Goal: Book appointment/travel/reservation

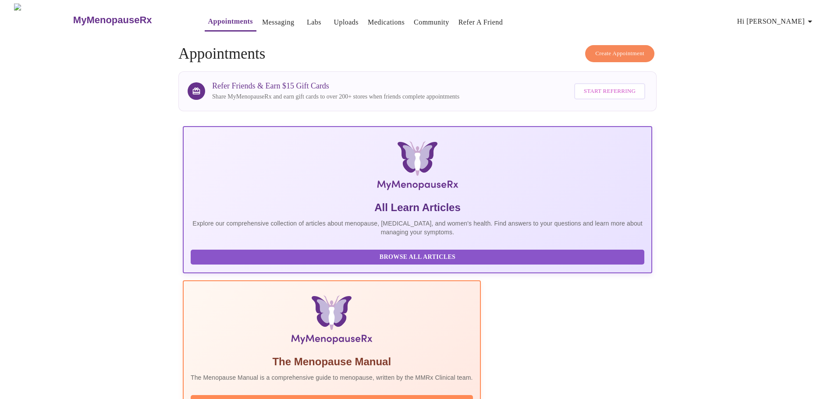
click at [609, 53] on span "Create Appointment" at bounding box center [619, 54] width 49 height 10
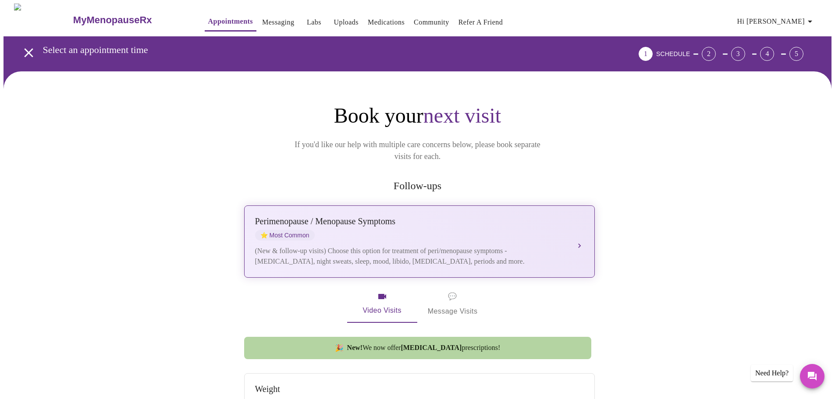
click at [409, 230] on div "[MEDICAL_DATA] / Menopause Symptoms ⭐ Most Common (New & follow-up visits) Choo…" at bounding box center [419, 242] width 329 height 50
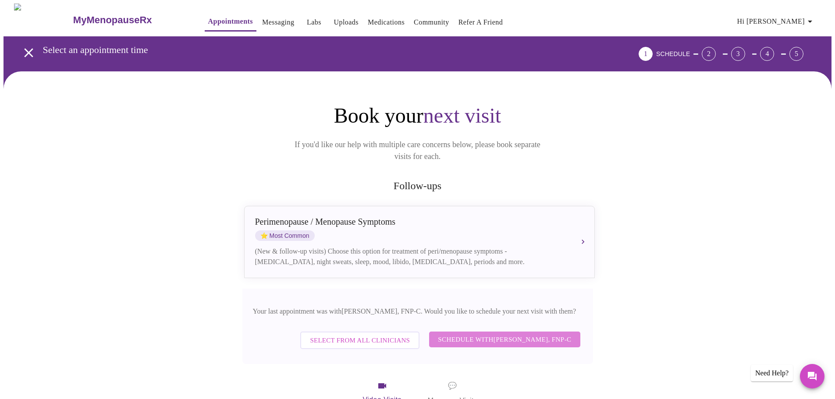
click at [480, 334] on span "Schedule with [PERSON_NAME], FNP-C" at bounding box center [504, 339] width 133 height 11
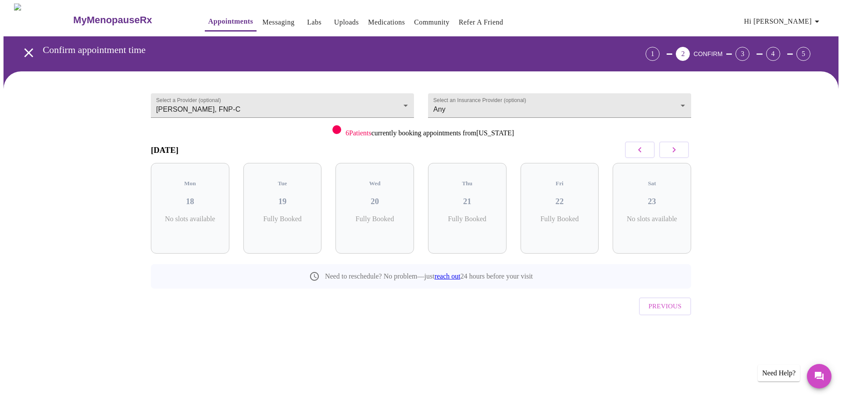
click at [674, 150] on icon "button" at bounding box center [674, 150] width 11 height 11
click at [674, 150] on icon "button" at bounding box center [674, 149] width 3 height 5
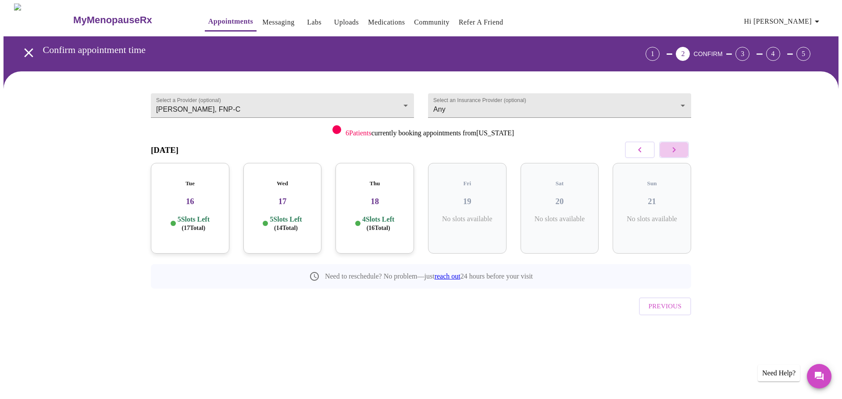
click at [674, 150] on icon "button" at bounding box center [674, 149] width 3 height 5
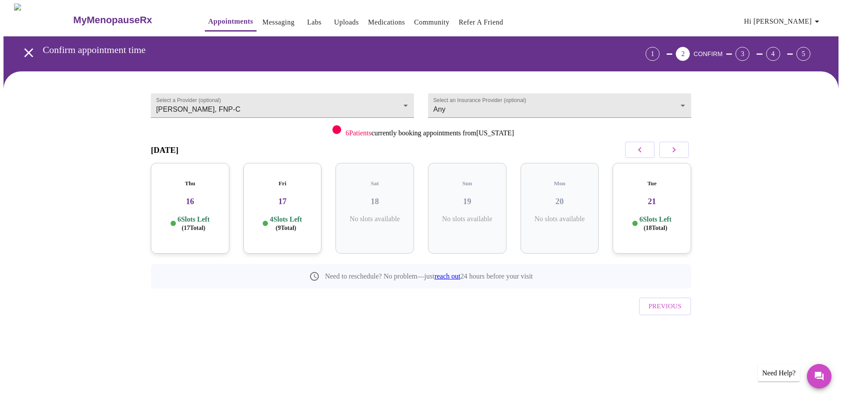
click at [635, 154] on icon "button" at bounding box center [639, 150] width 11 height 11
click at [635, 155] on icon "button" at bounding box center [639, 150] width 11 height 11
click at [488, 198] on h3 "01" at bounding box center [467, 202] width 64 height 10
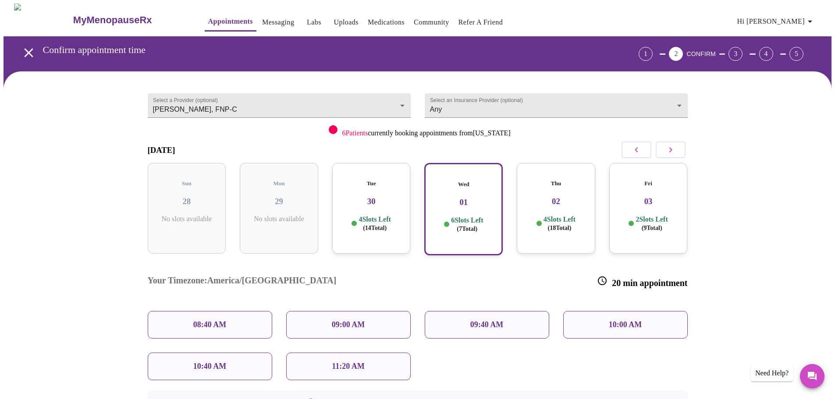
click at [673, 148] on icon "button" at bounding box center [671, 150] width 11 height 11
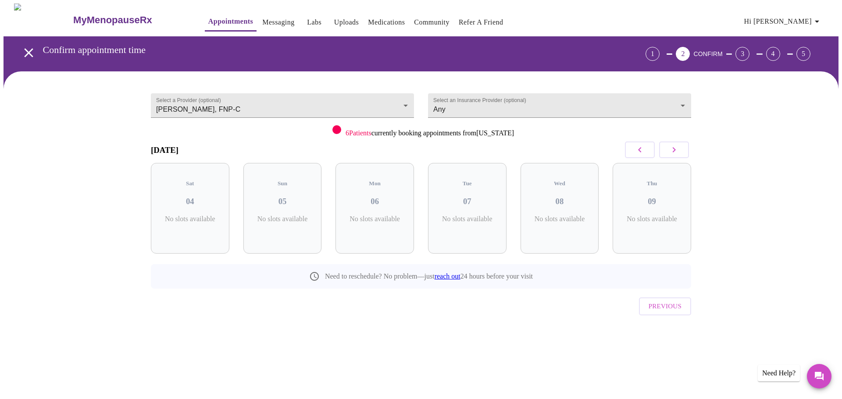
click at [639, 149] on icon "button" at bounding box center [639, 149] width 3 height 5
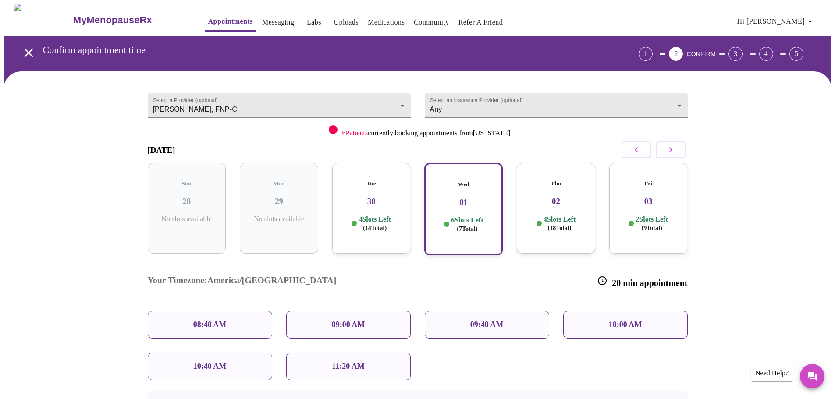
click at [606, 311] on div "10:00 AM" at bounding box center [625, 325] width 125 height 28
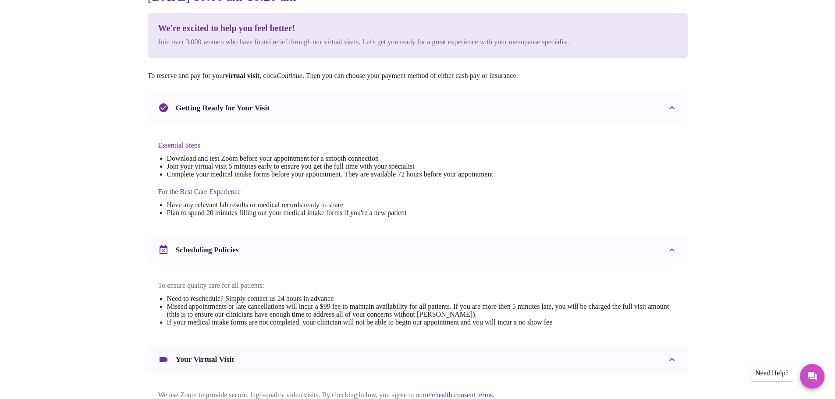
scroll to position [192, 0]
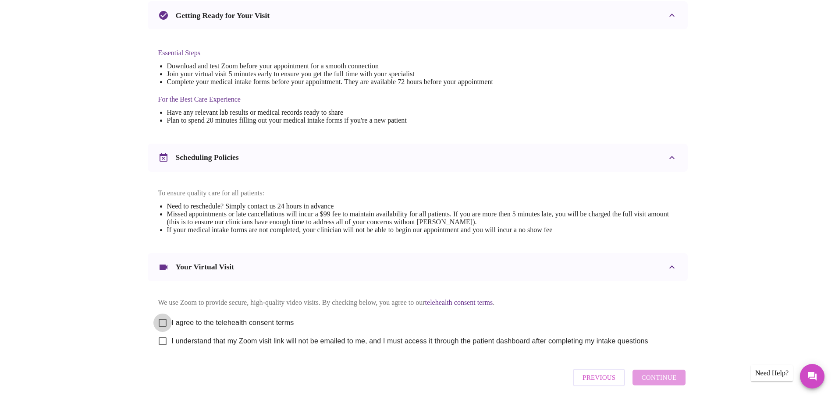
click at [162, 327] on input "I agree to the telehealth consent terms" at bounding box center [162, 323] width 18 height 18
checkbox input "true"
click at [159, 351] on input "I understand that my Zoom visit link will not be emailed to me, and I must acce…" at bounding box center [162, 341] width 18 height 18
checkbox input "true"
click at [656, 384] on span "Continue" at bounding box center [658, 377] width 35 height 11
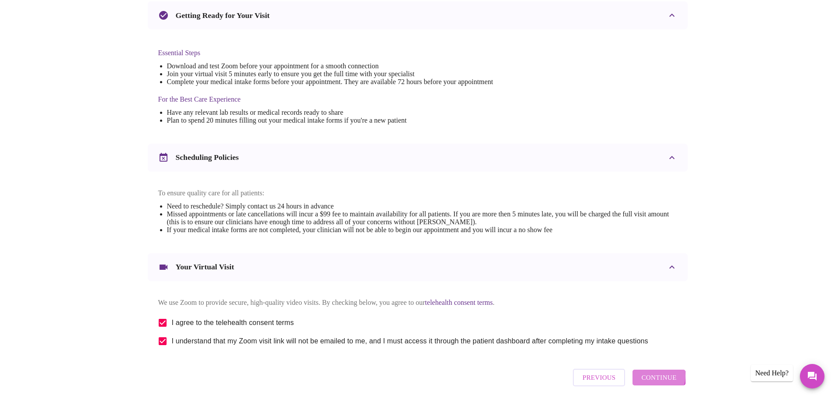
scroll to position [0, 0]
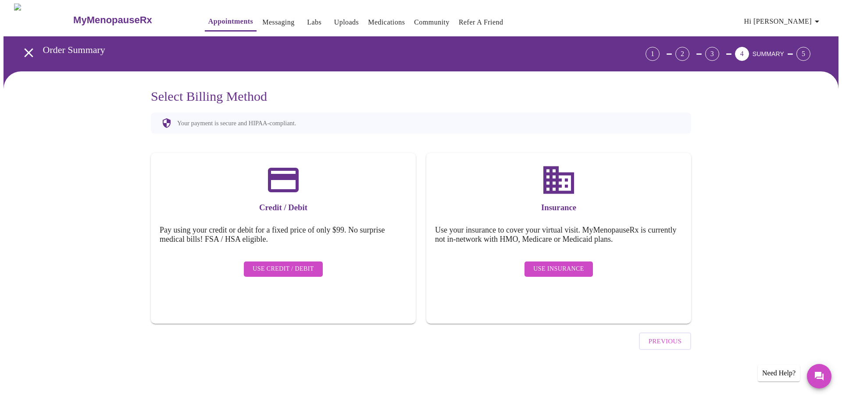
click at [580, 264] on span "Use Insurance" at bounding box center [558, 269] width 50 height 11
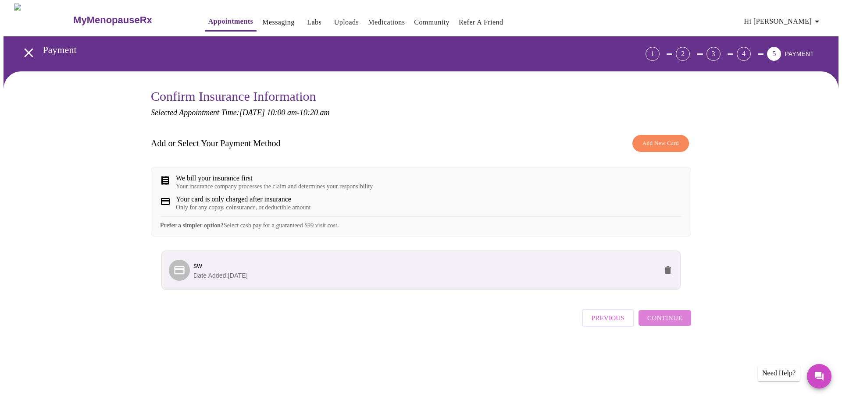
click at [667, 324] on span "Continue" at bounding box center [664, 318] width 35 height 11
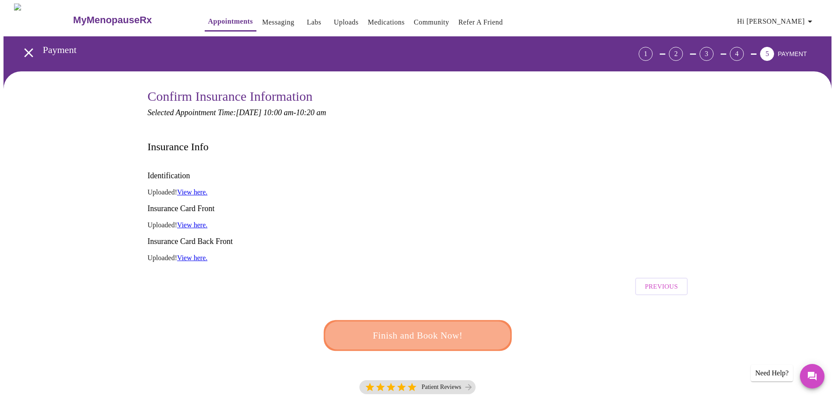
click at [423, 327] on span "Finish and Book Now!" at bounding box center [418, 335] width 168 height 17
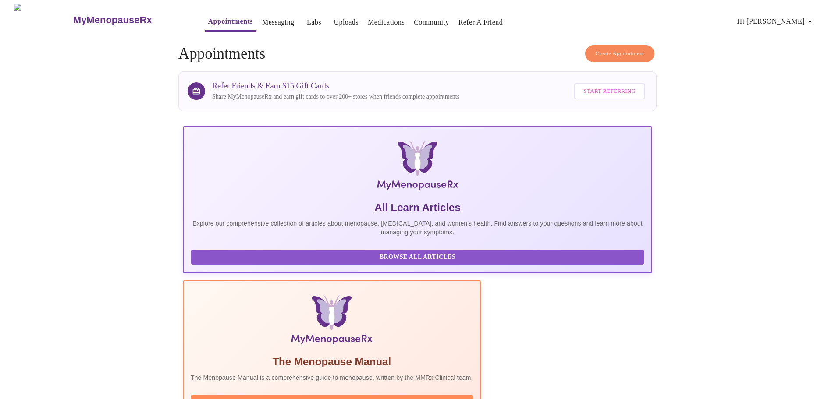
click at [262, 18] on link "Messaging" at bounding box center [278, 22] width 32 height 12
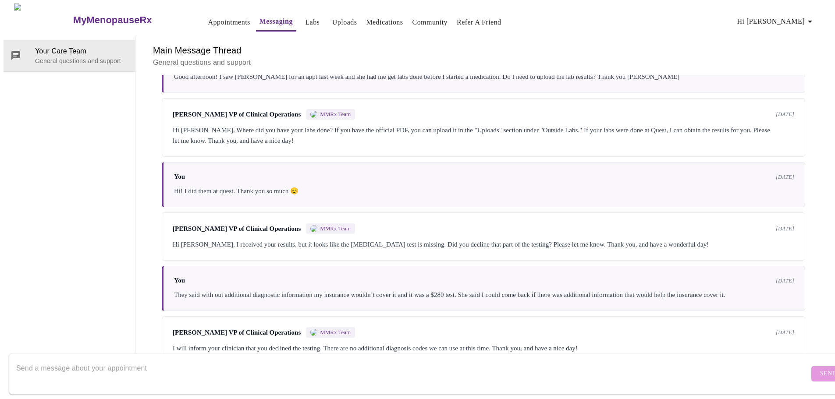
scroll to position [315, 0]
click at [141, 370] on textarea "Send a message about your appointment" at bounding box center [412, 374] width 793 height 28
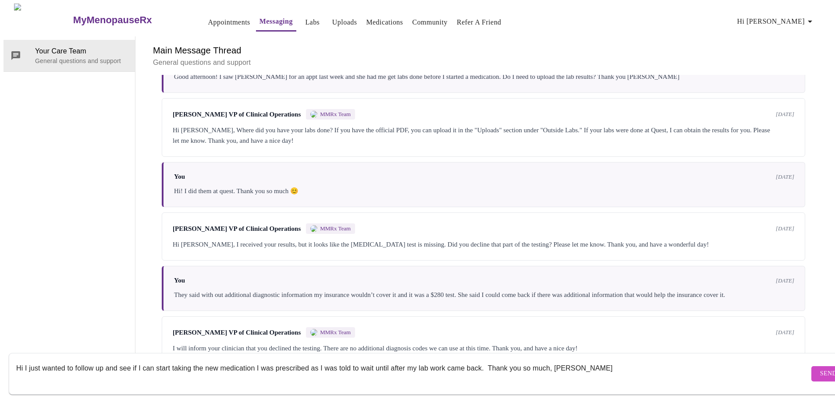
type textarea "Hi I just wanted to follow up and see if I can start taking the new medication …"
click at [820, 369] on span "Send" at bounding box center [828, 374] width 17 height 11
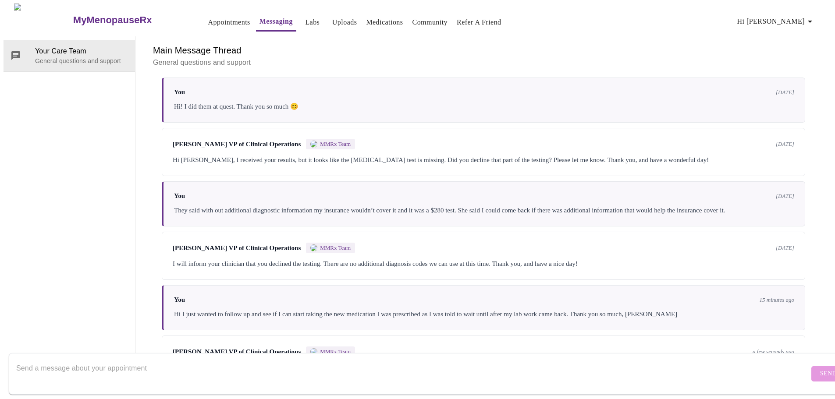
scroll to position [423, 0]
